Goal: Find specific page/section: Find specific page/section

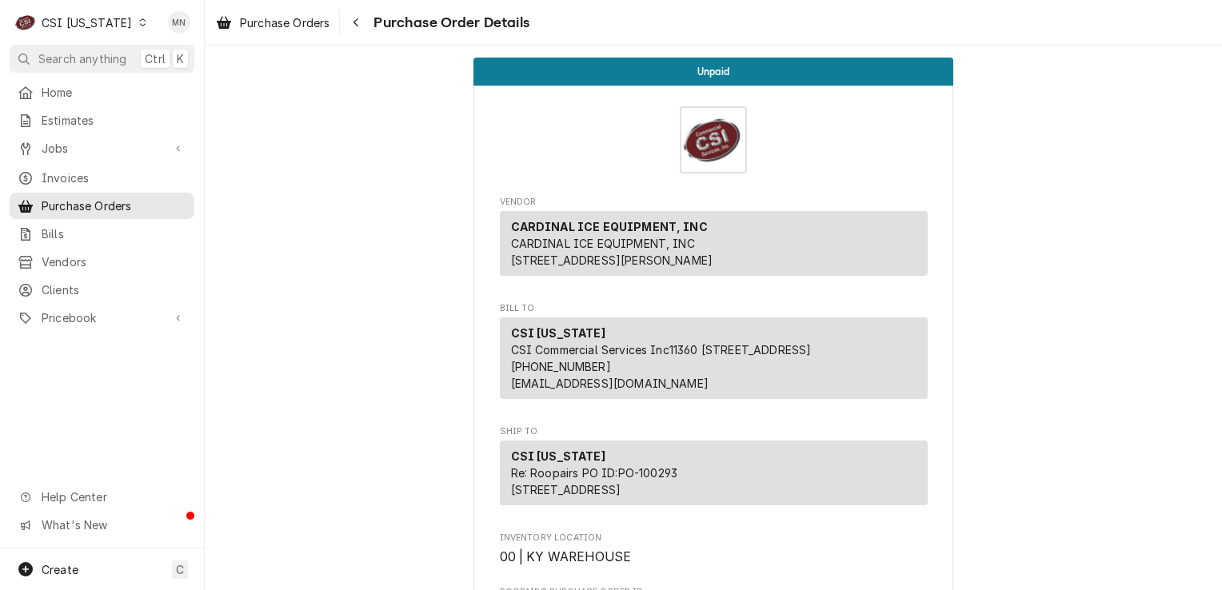
click at [91, 25] on div "CSI Kentucky" at bounding box center [87, 22] width 90 height 17
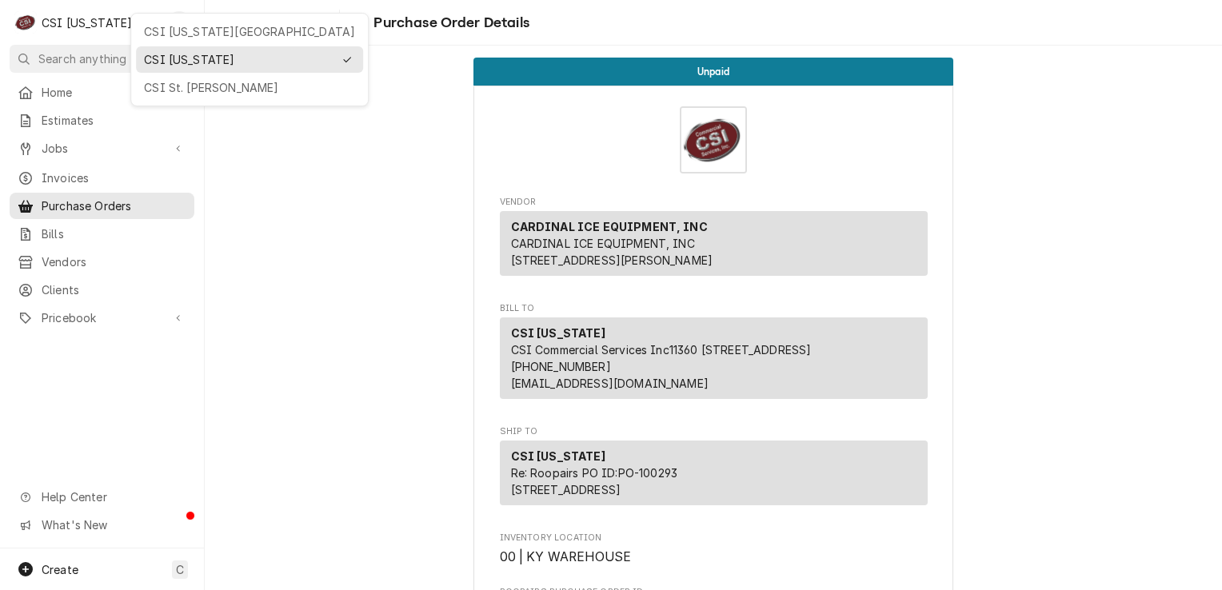
click at [182, 36] on div "CSI [US_STATE][GEOGRAPHIC_DATA]" at bounding box center [249, 31] width 211 height 17
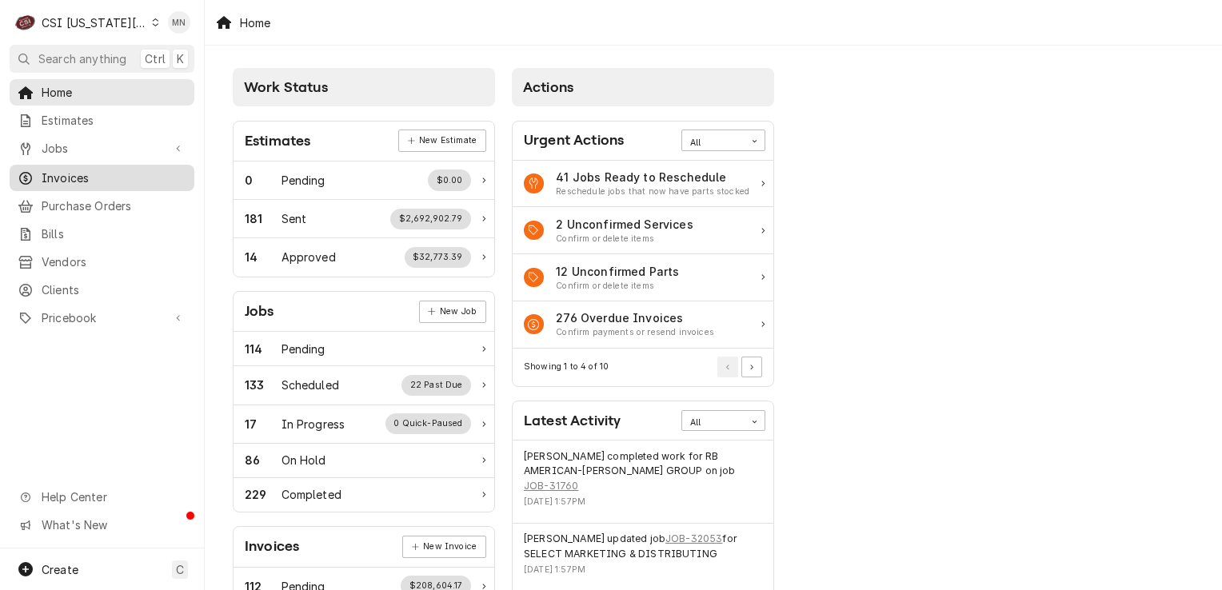
click at [89, 181] on div "Invoices" at bounding box center [102, 178] width 178 height 20
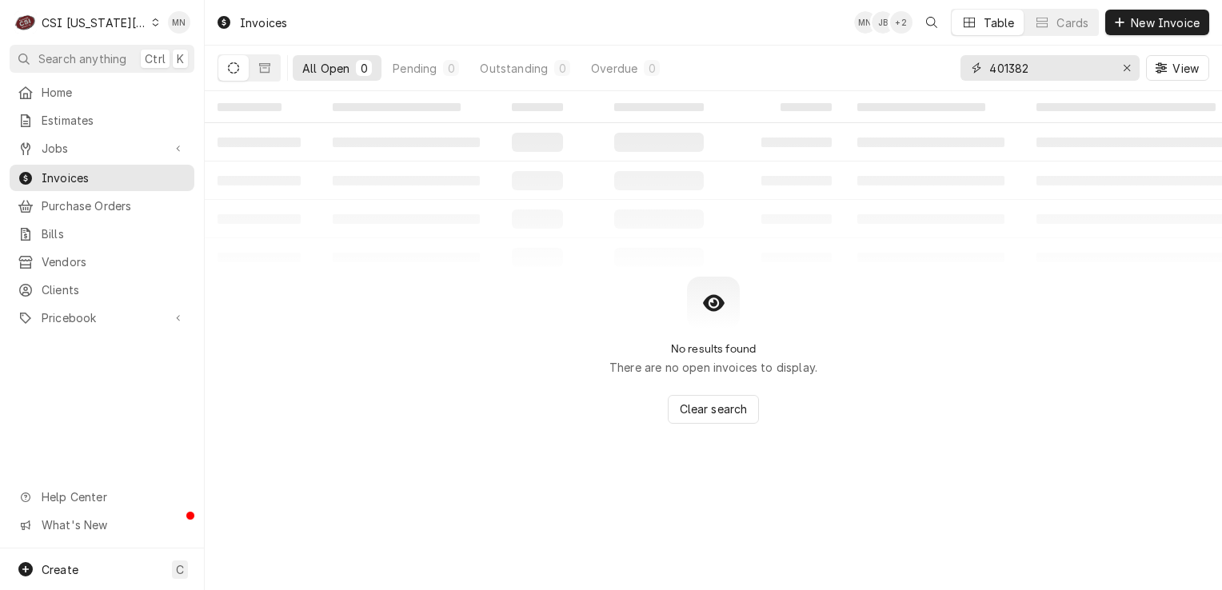
drag, startPoint x: 1056, startPoint y: 74, endPoint x: 796, endPoint y: 68, distance: 259.2
click at [796, 68] on div "All Open 0 Pending 0 Outstanding 0 Overdue 0 401382 View" at bounding box center [714, 68] width 992 height 45
type input "302554"
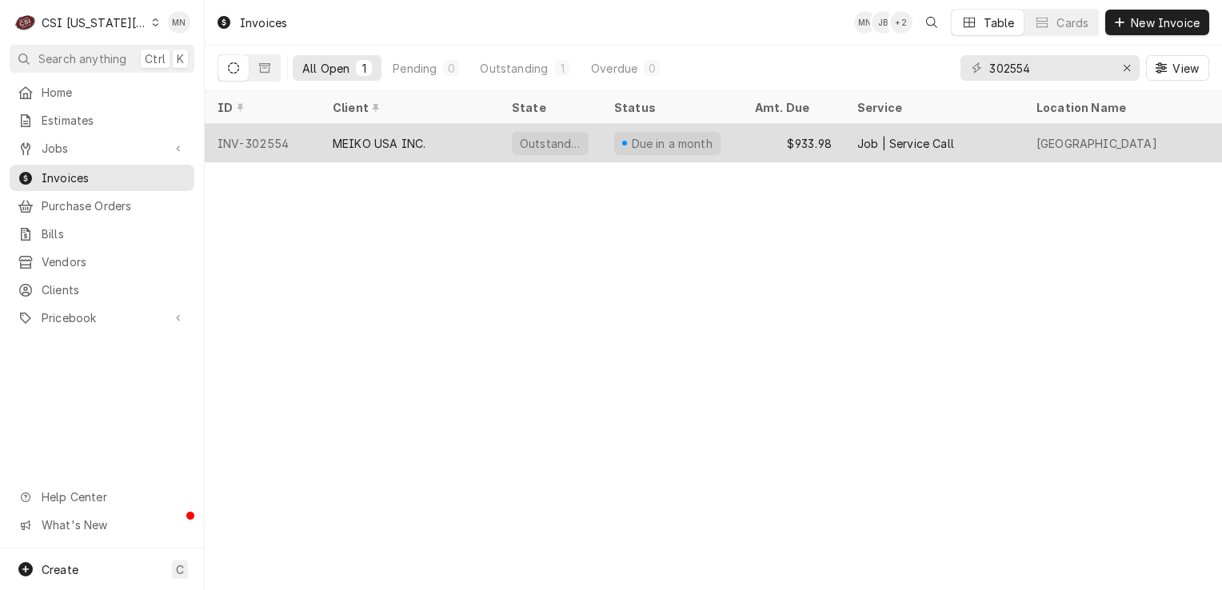
click at [465, 137] on div "MEIKO USA INC." at bounding box center [409, 143] width 179 height 38
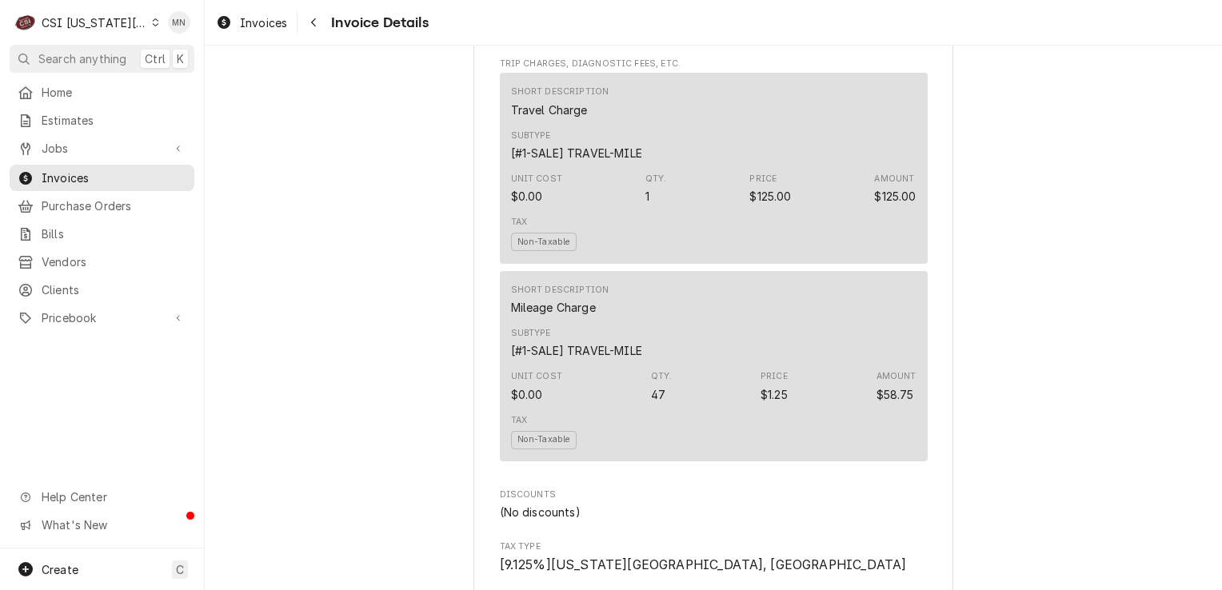
scroll to position [1599, 0]
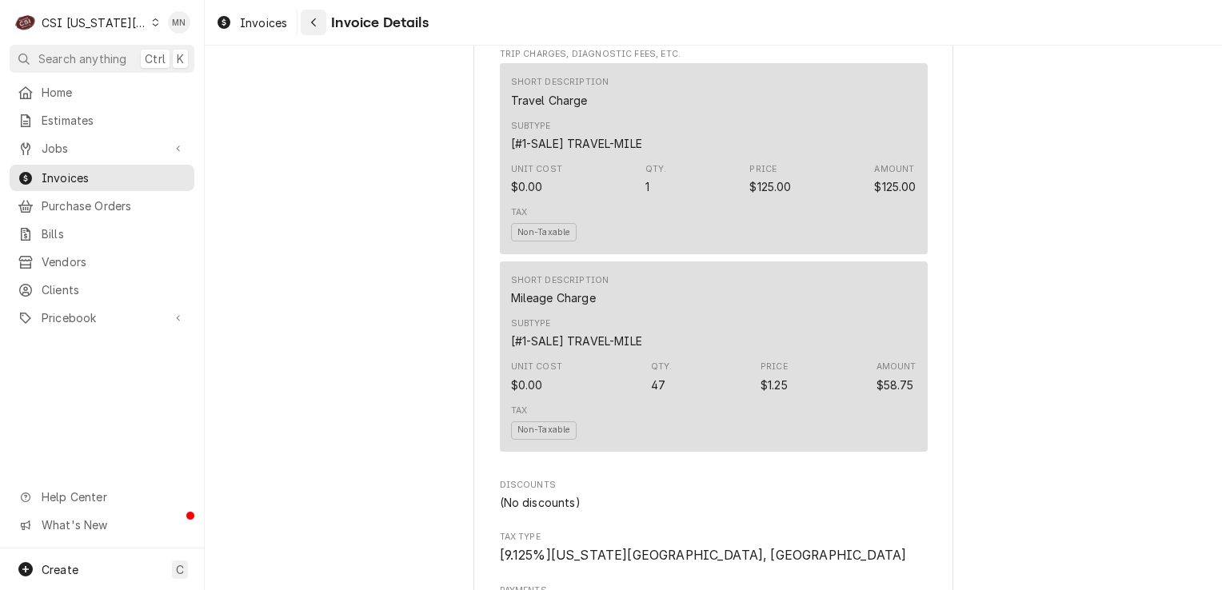
click at [312, 27] on icon "Navigate back" at bounding box center [313, 22] width 7 height 11
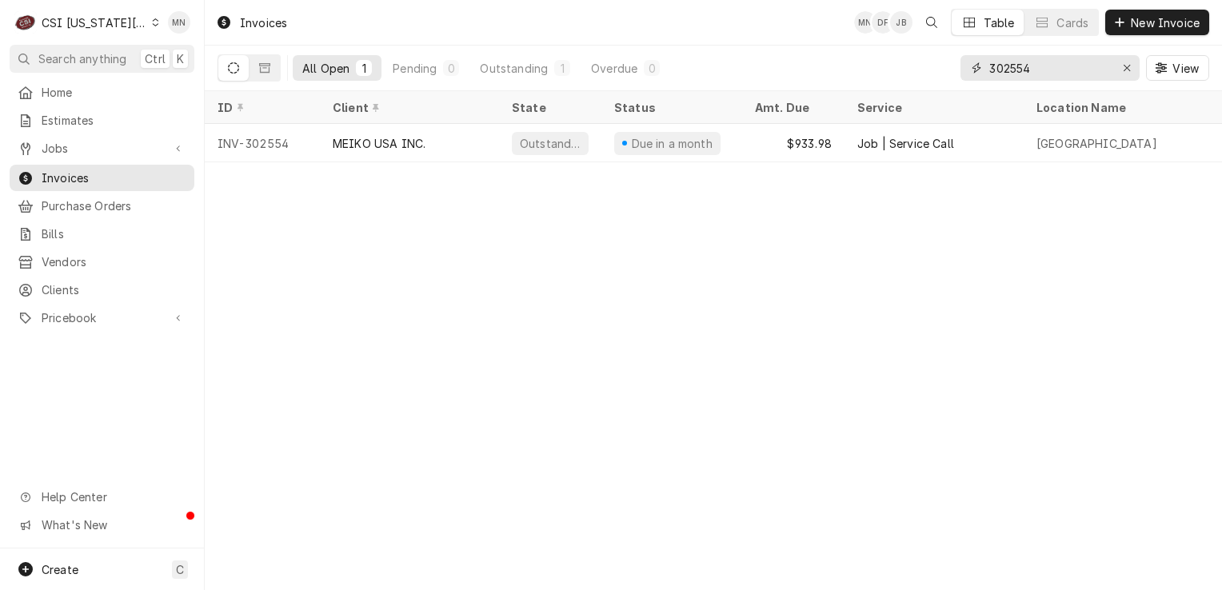
drag, startPoint x: 1037, startPoint y: 78, endPoint x: 968, endPoint y: 70, distance: 70.0
click at [968, 70] on div "302554" at bounding box center [1049, 68] width 179 height 26
type input "302253"
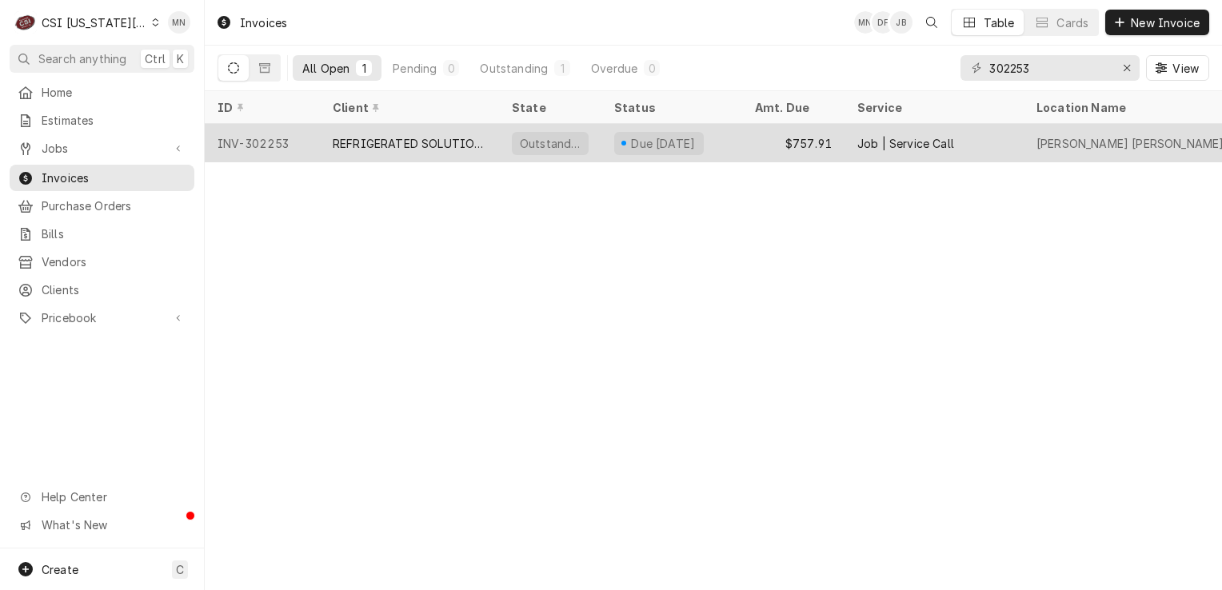
click at [381, 142] on div "REFRIGERATED SOLUTIONS GROUP (2)" at bounding box center [410, 143] width 154 height 17
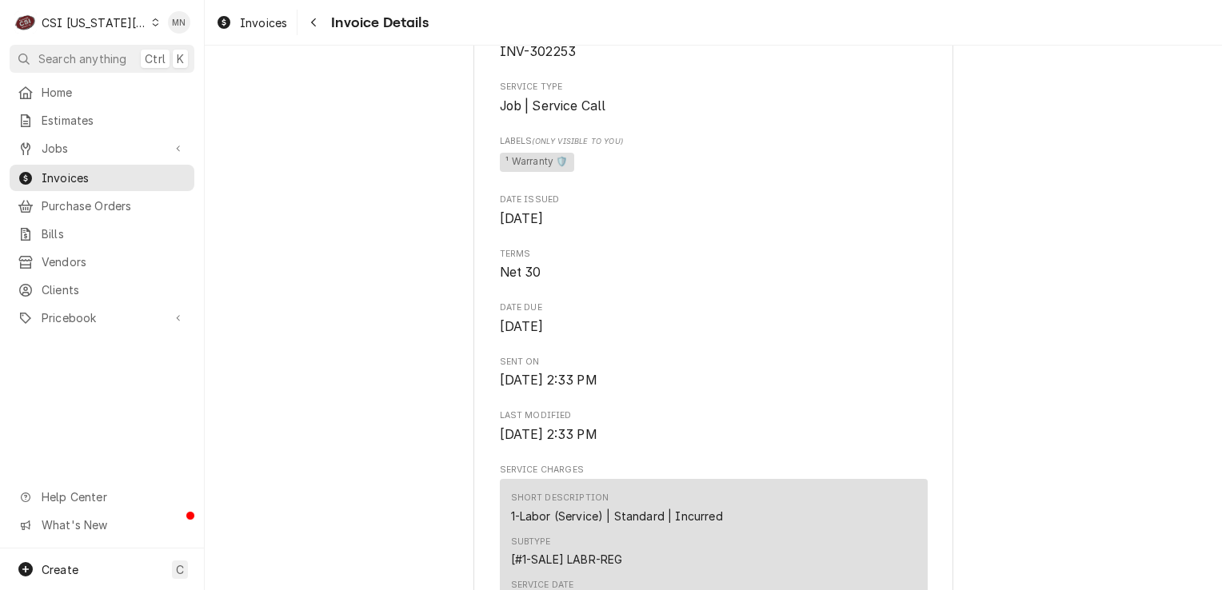
scroll to position [160, 0]
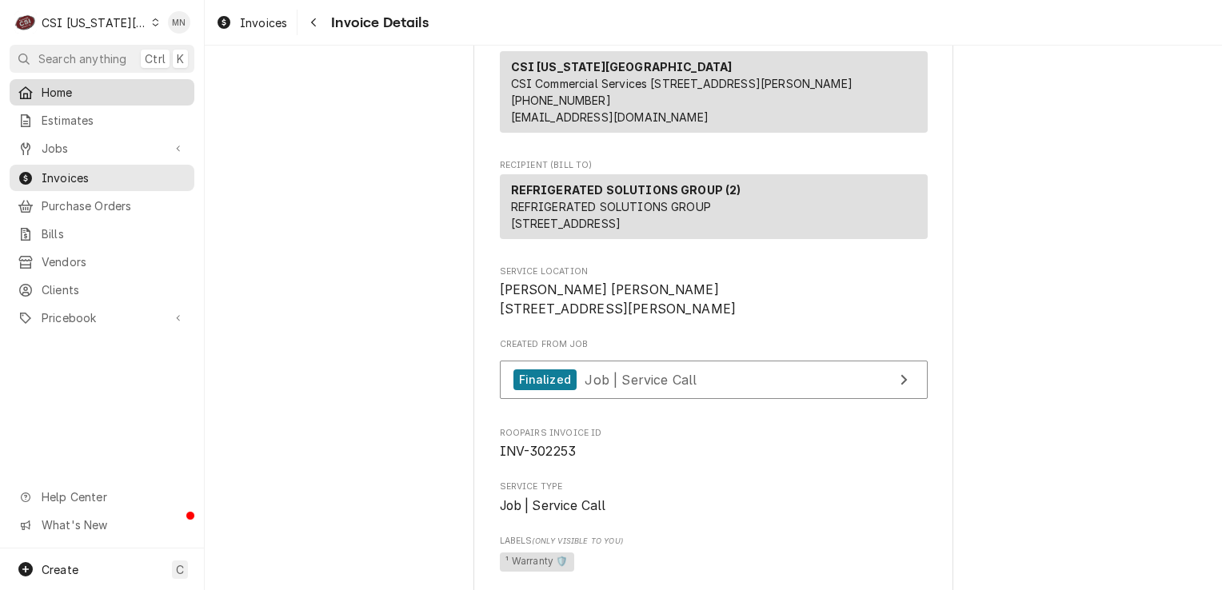
click at [67, 84] on span "Home" at bounding box center [114, 92] width 145 height 17
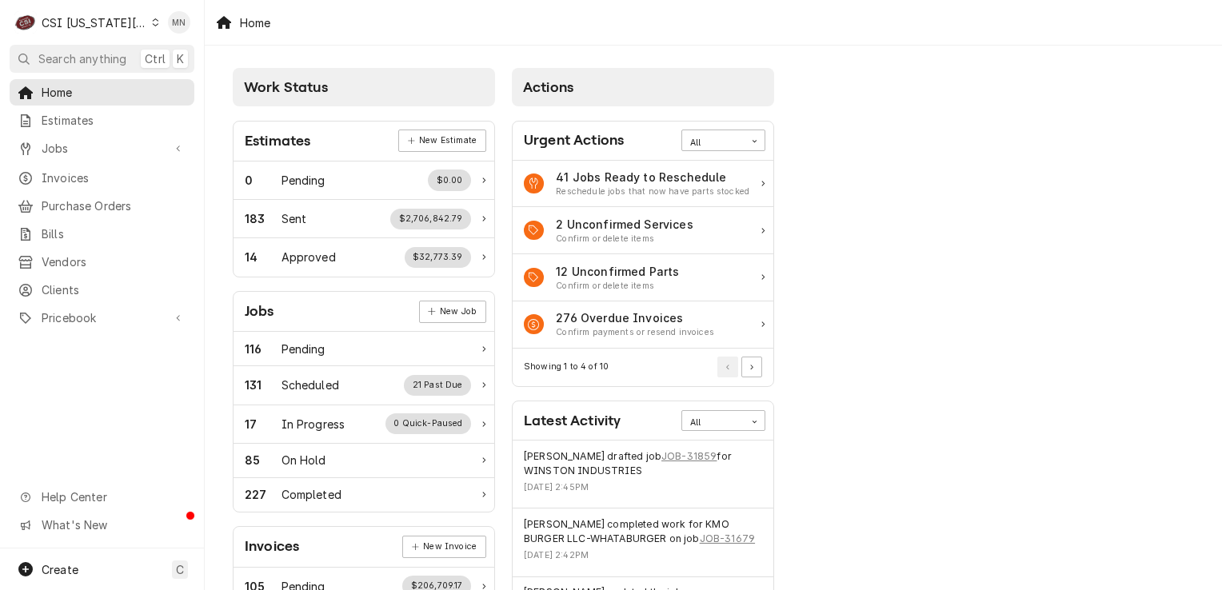
click at [116, 21] on div "CSI [US_STATE][GEOGRAPHIC_DATA]" at bounding box center [95, 22] width 106 height 17
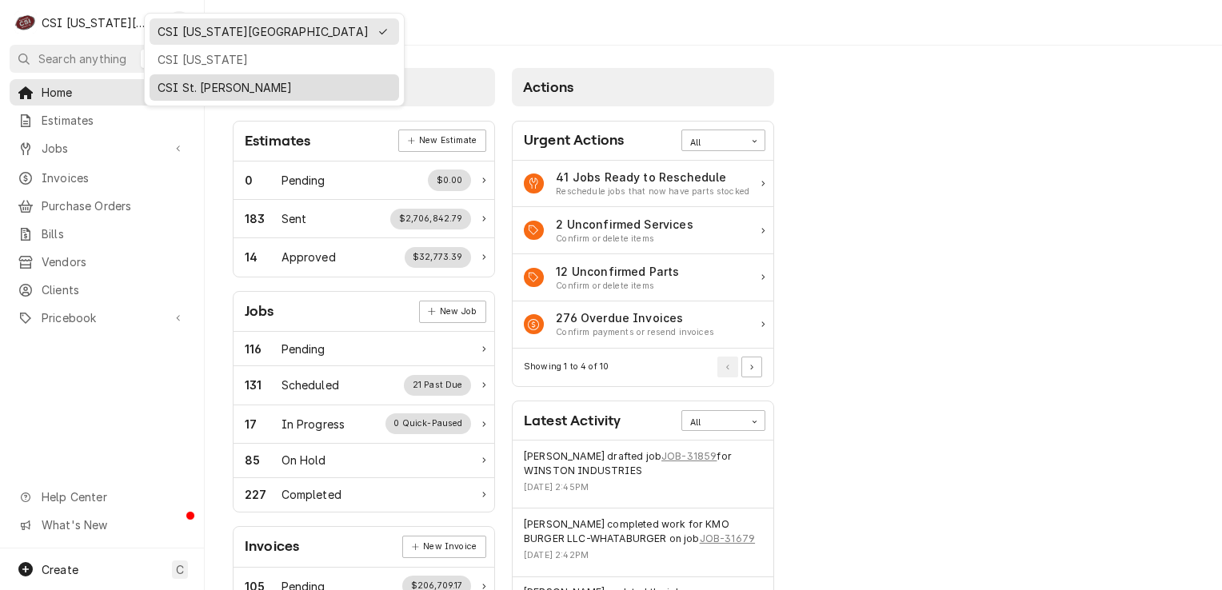
click at [173, 85] on div "CSI St. [PERSON_NAME]" at bounding box center [274, 87] width 233 height 17
